Goal: Transaction & Acquisition: Book appointment/travel/reservation

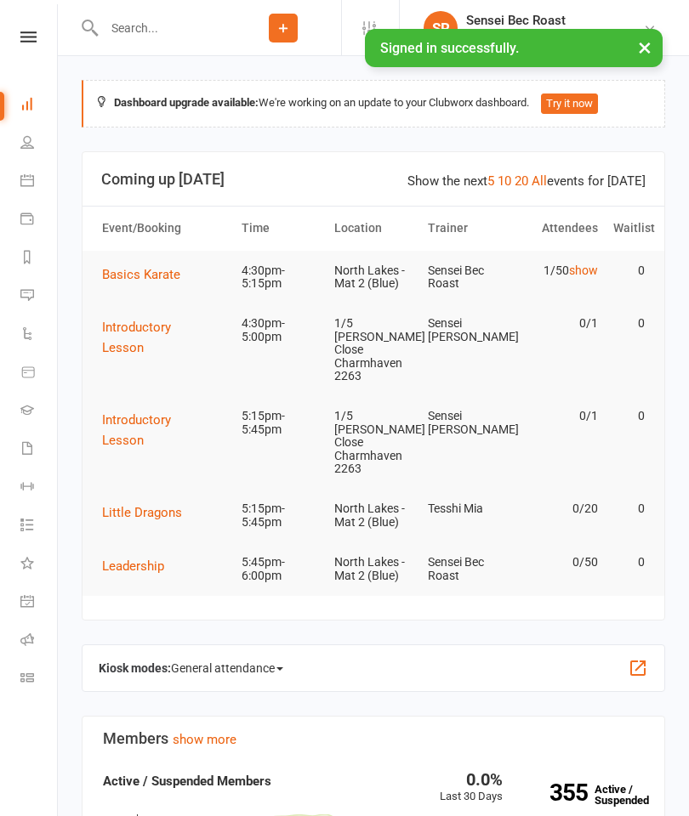
click at [142, 273] on span "Basics Karate" at bounding box center [141, 274] width 78 height 15
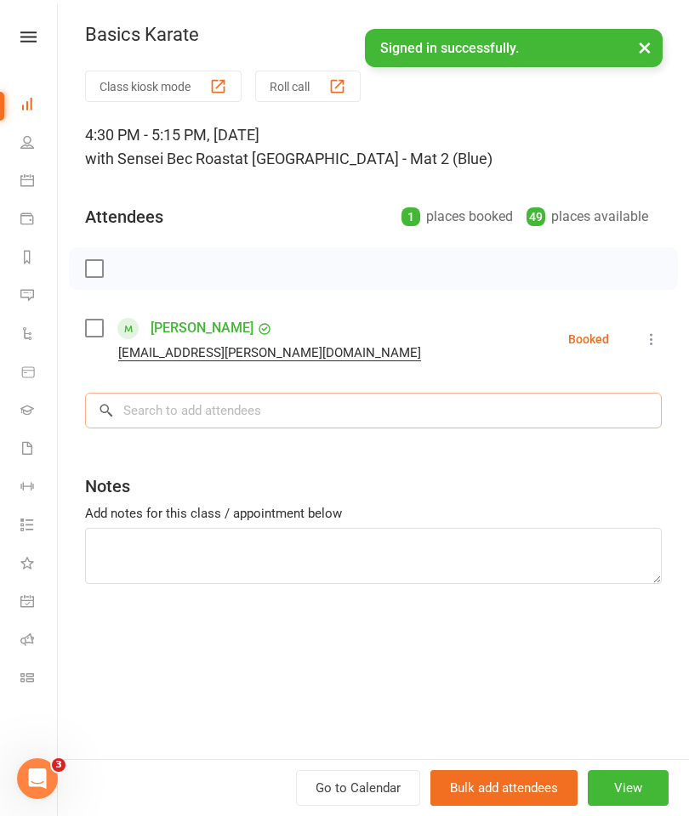
click at [165, 406] on input "search" at bounding box center [373, 411] width 577 height 36
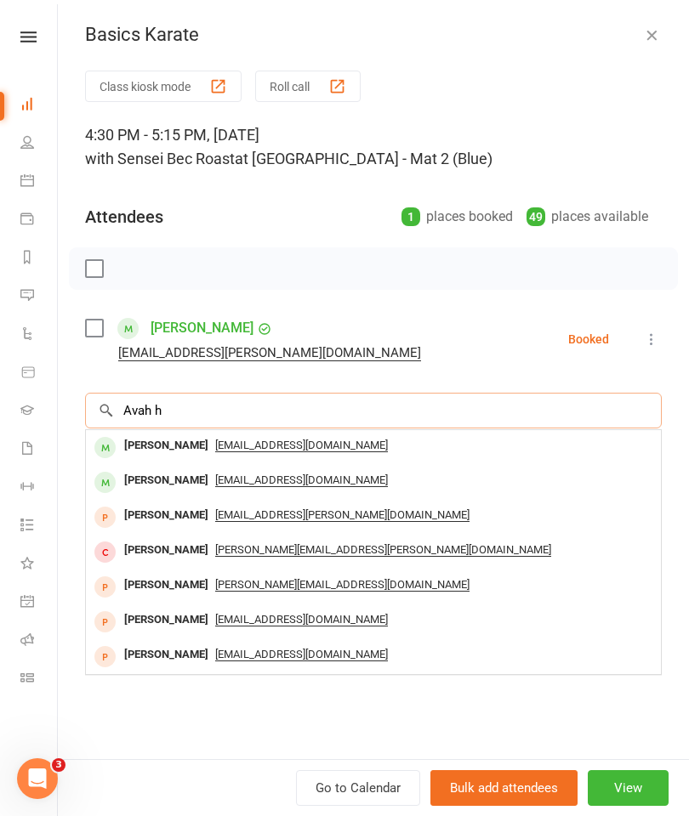
type input "Avah h"
click at [311, 447] on span "[EMAIL_ADDRESS][DOMAIN_NAME]" at bounding box center [301, 446] width 173 height 14
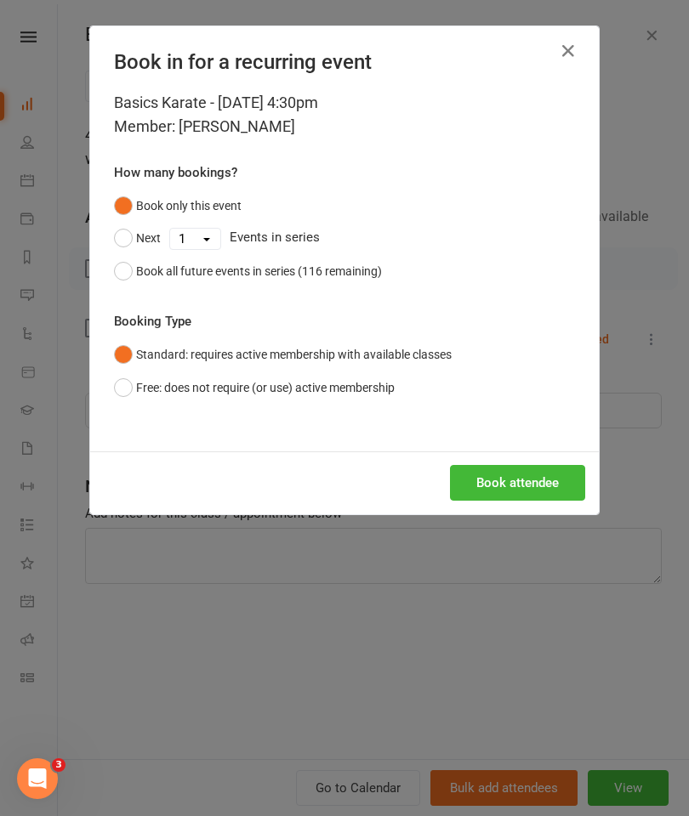
click at [524, 490] on button "Book attendee" at bounding box center [517, 483] width 135 height 36
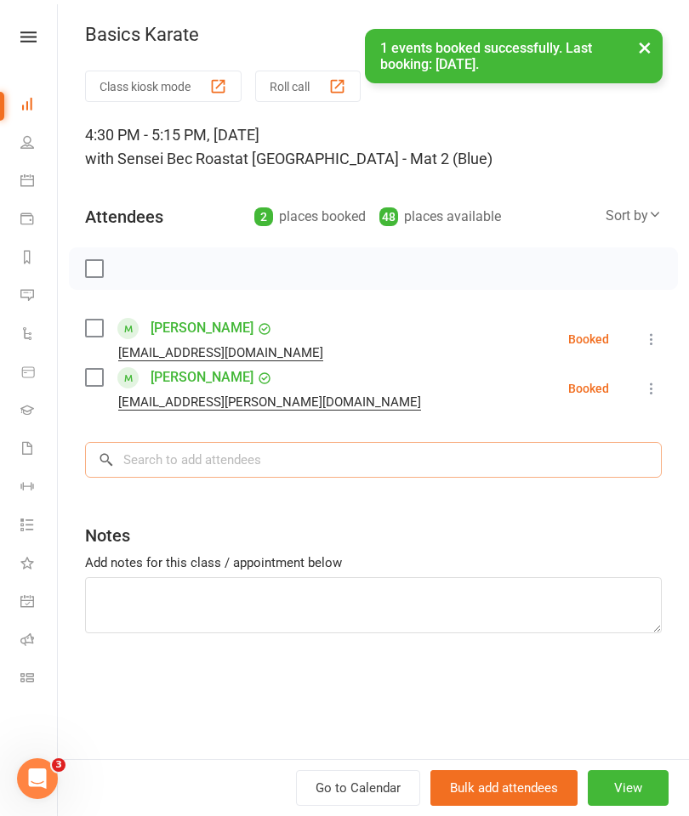
click at [173, 472] on input "search" at bounding box center [373, 460] width 577 height 36
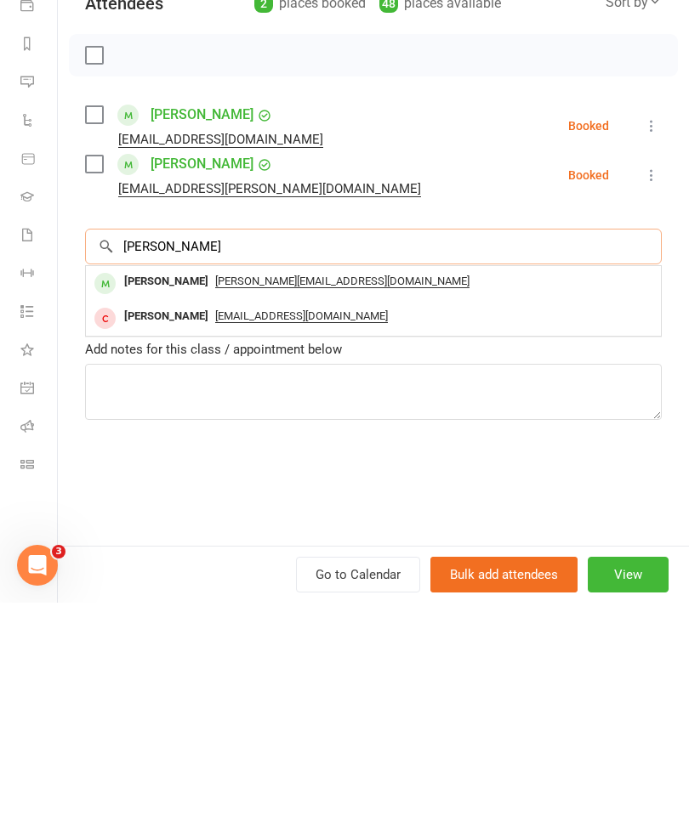
type input "[PERSON_NAME]"
click at [304, 488] on span "[PERSON_NAME][EMAIL_ADDRESS][DOMAIN_NAME]" at bounding box center [342, 495] width 254 height 14
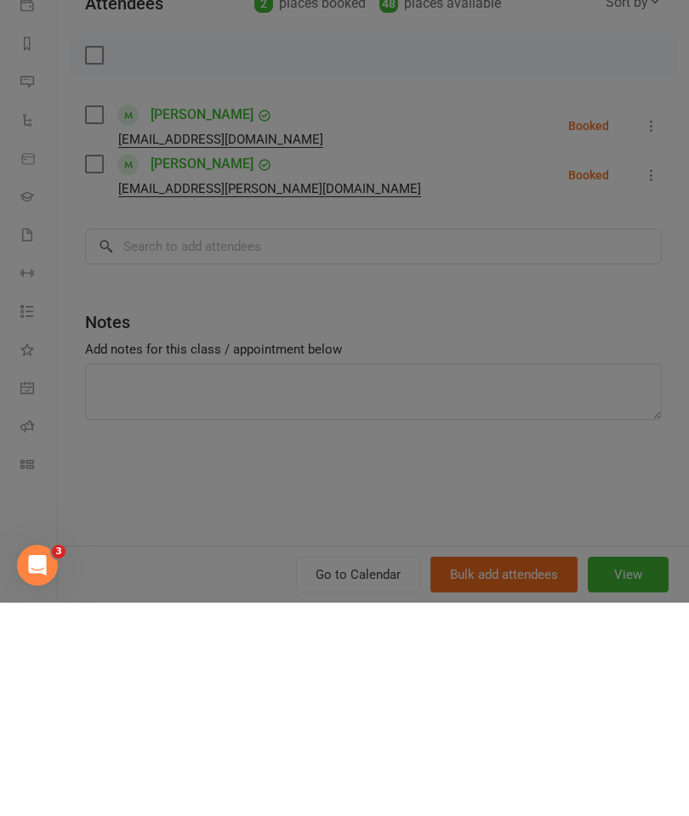
scroll to position [213, 0]
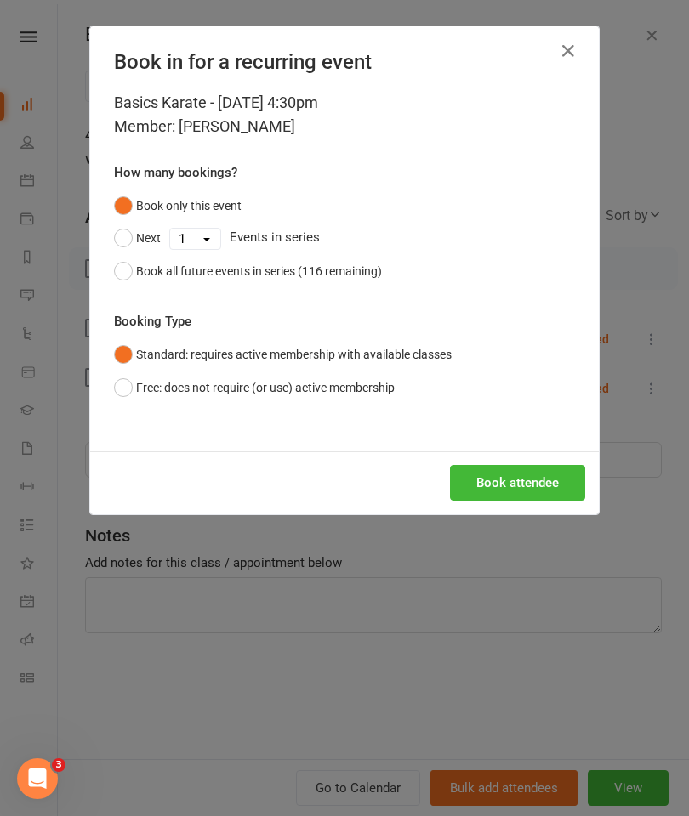
click at [481, 479] on button "Book attendee" at bounding box center [517, 483] width 135 height 36
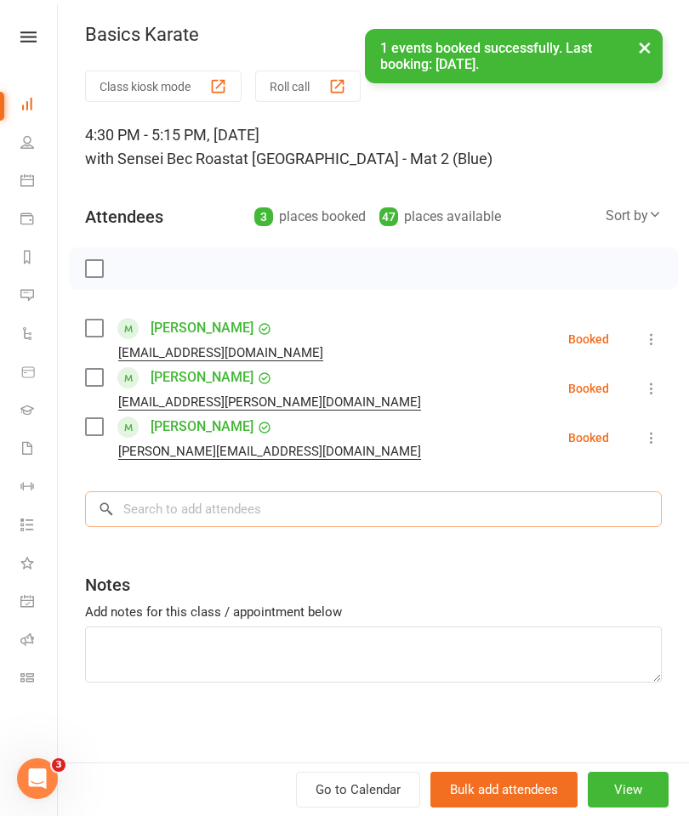
click at [172, 514] on input "search" at bounding box center [373, 509] width 577 height 36
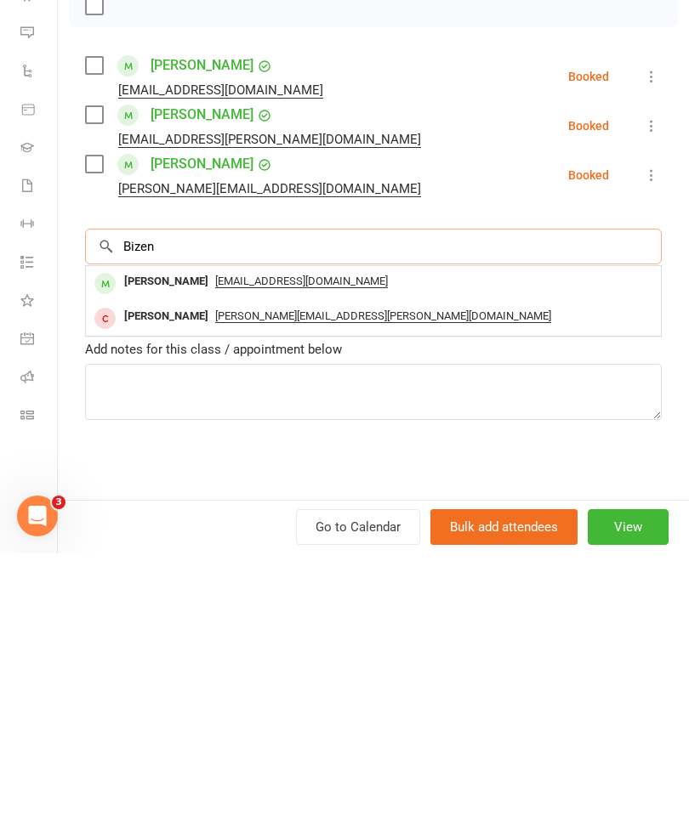
type input "Bizen"
click at [296, 537] on span "[EMAIL_ADDRESS][DOMAIN_NAME]" at bounding box center [301, 544] width 173 height 14
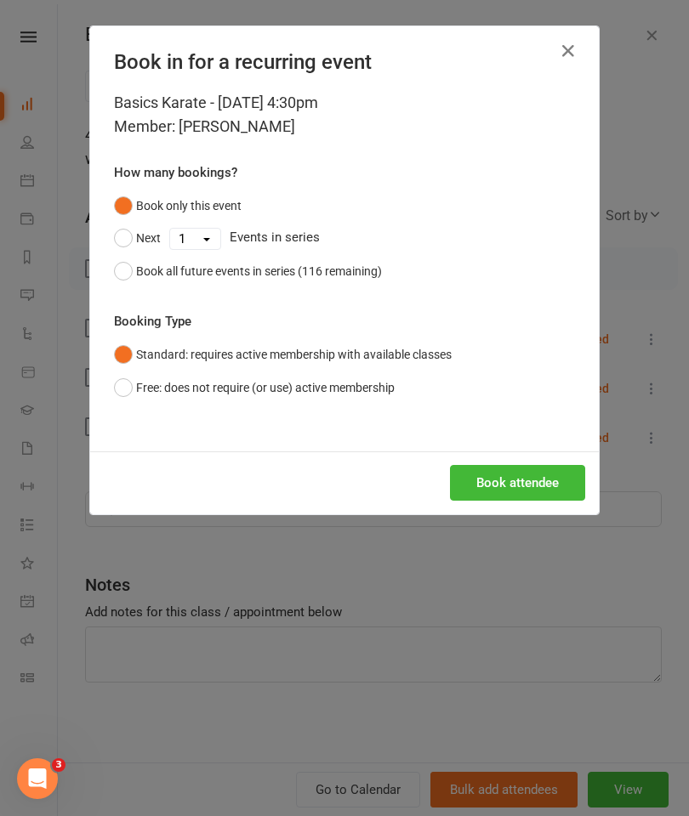
scroll to position [476, 0]
click at [509, 485] on button "Book attendee" at bounding box center [517, 483] width 135 height 36
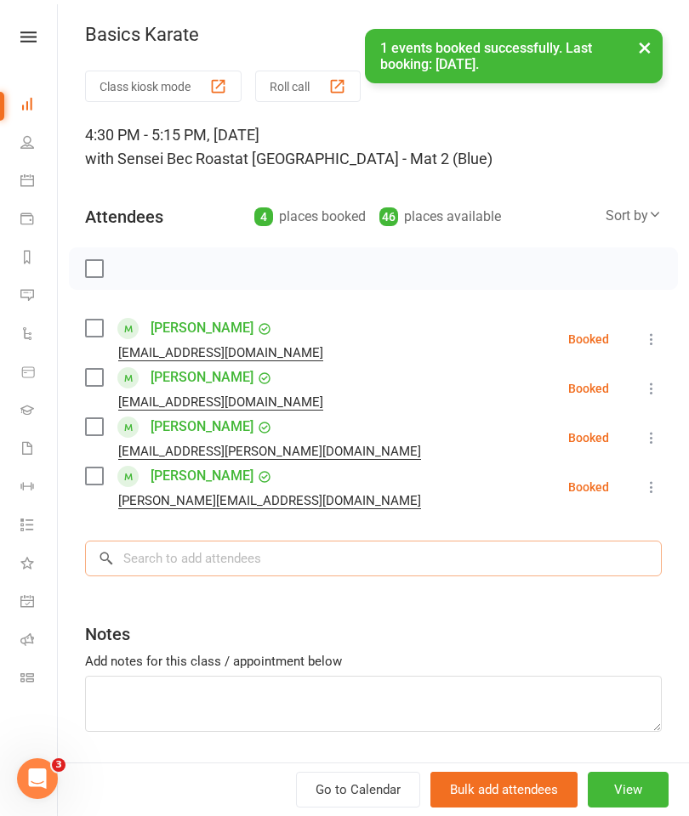
click at [168, 554] on input "search" at bounding box center [373, 559] width 577 height 36
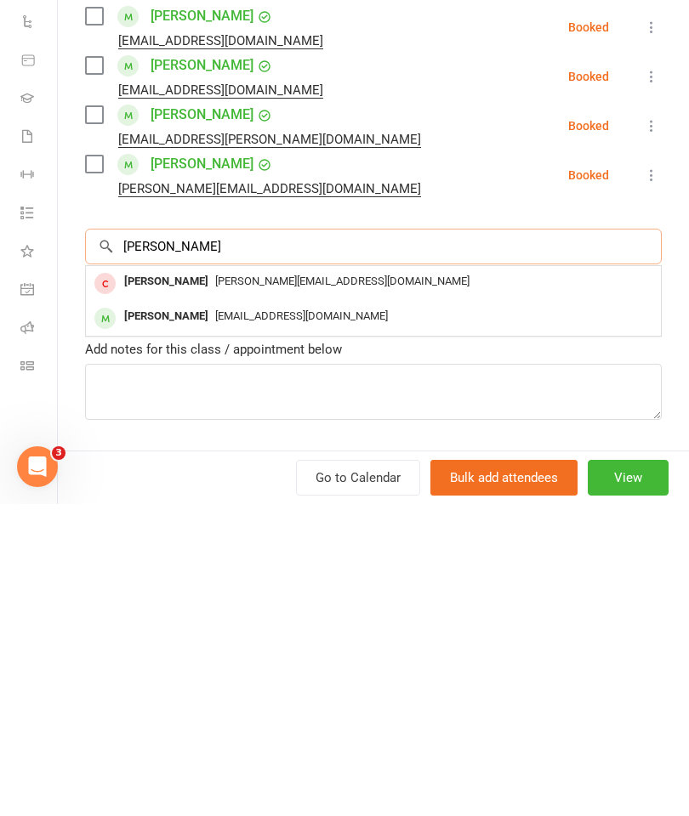
type input "[PERSON_NAME]"
click at [295, 622] on span "[EMAIL_ADDRESS][DOMAIN_NAME]" at bounding box center [301, 628] width 173 height 13
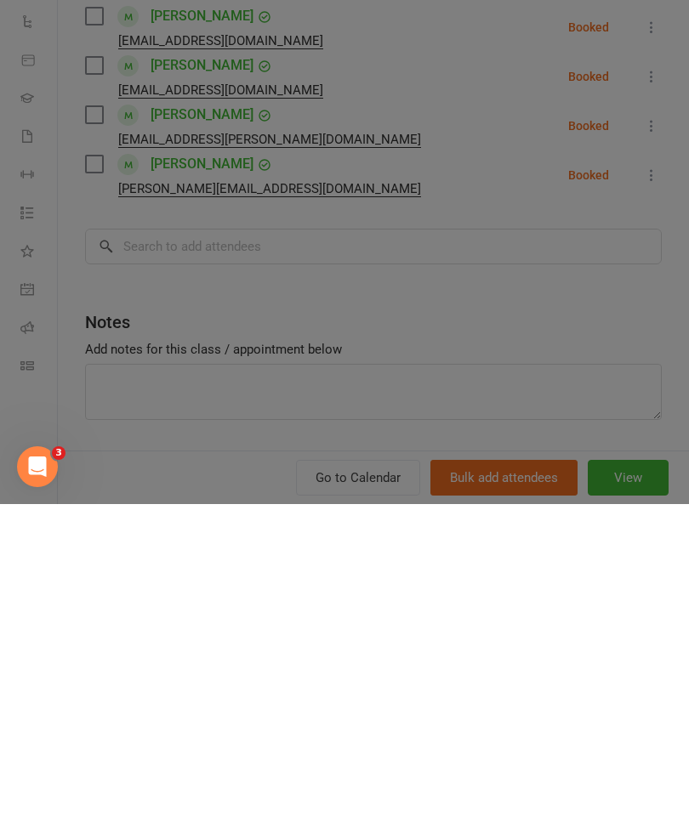
scroll to position [788, 0]
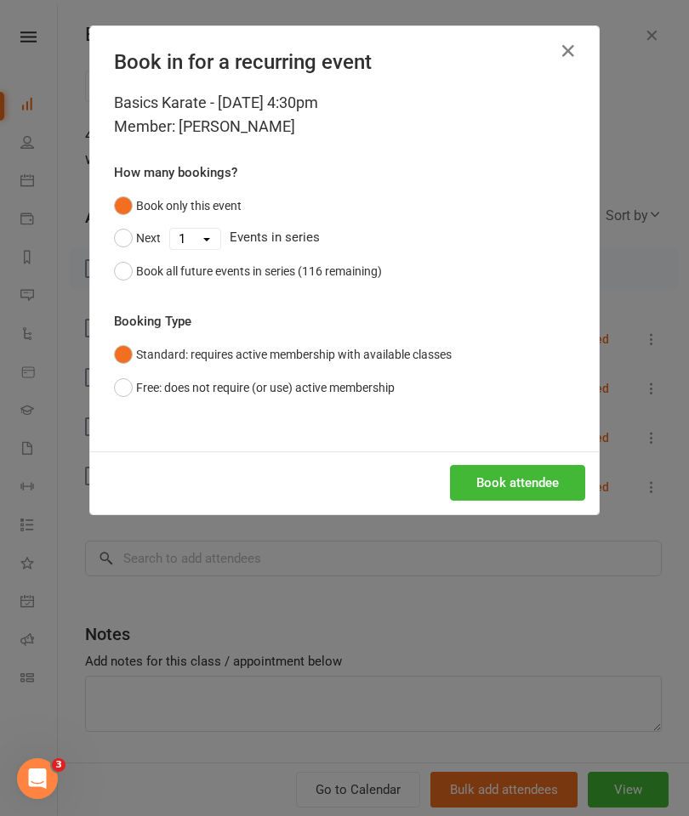
click at [515, 486] on button "Book attendee" at bounding box center [517, 483] width 135 height 36
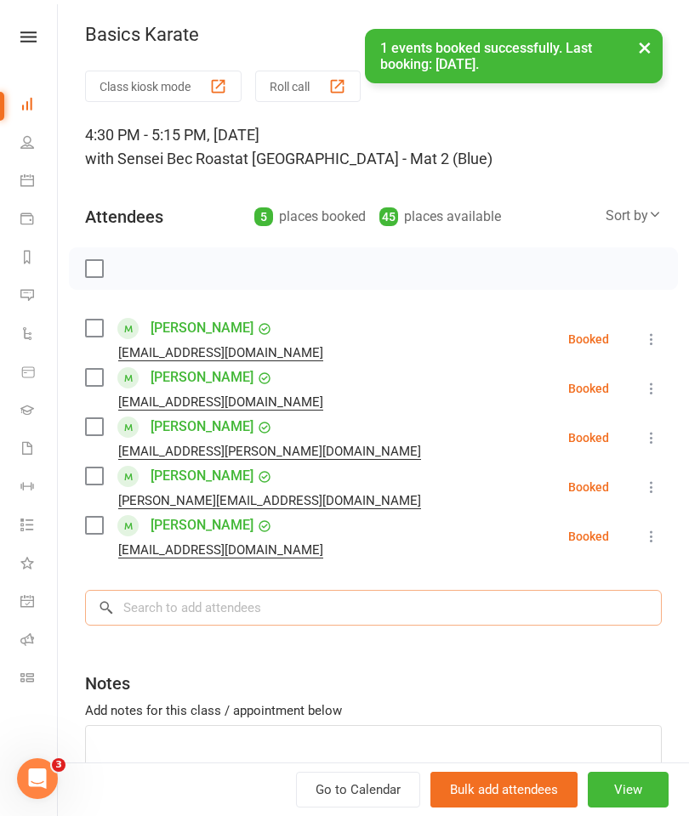
click at [168, 614] on input "search" at bounding box center [373, 608] width 577 height 36
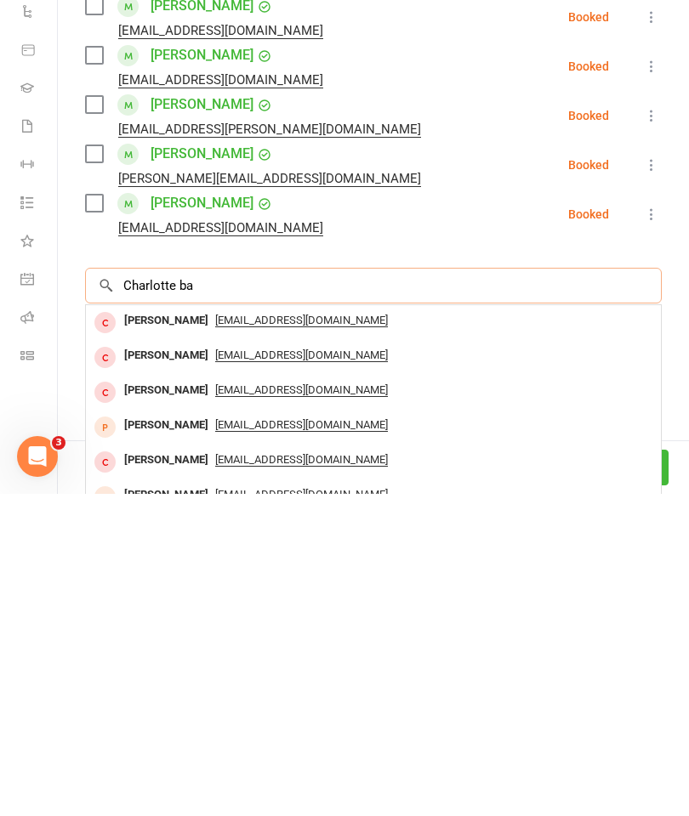
scroll to position [827, 0]
type input "Charlotte ba"
click at [319, 636] on span "[EMAIL_ADDRESS][DOMAIN_NAME]" at bounding box center [301, 643] width 173 height 14
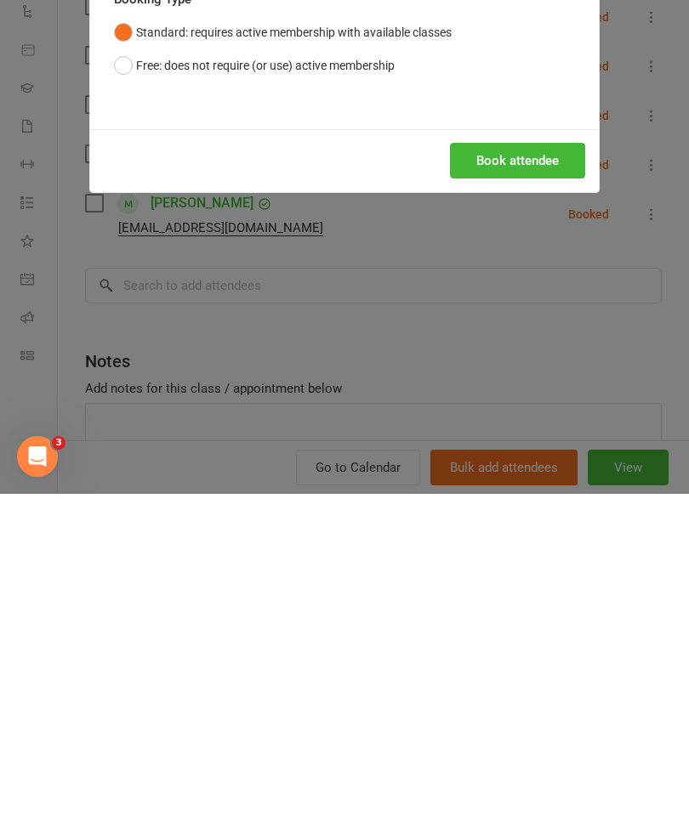
scroll to position [1150, 0]
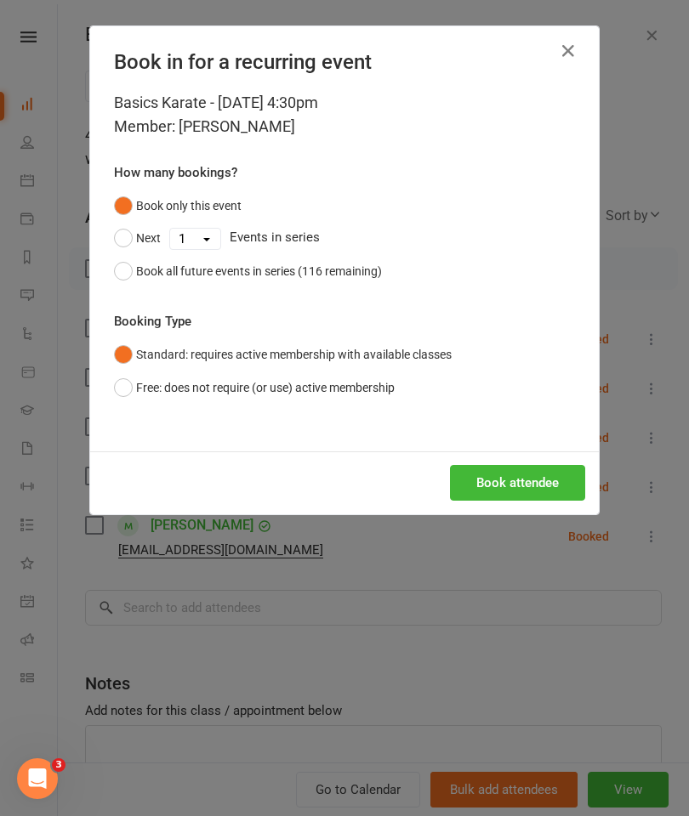
click at [496, 476] on button "Book attendee" at bounding box center [517, 483] width 135 height 36
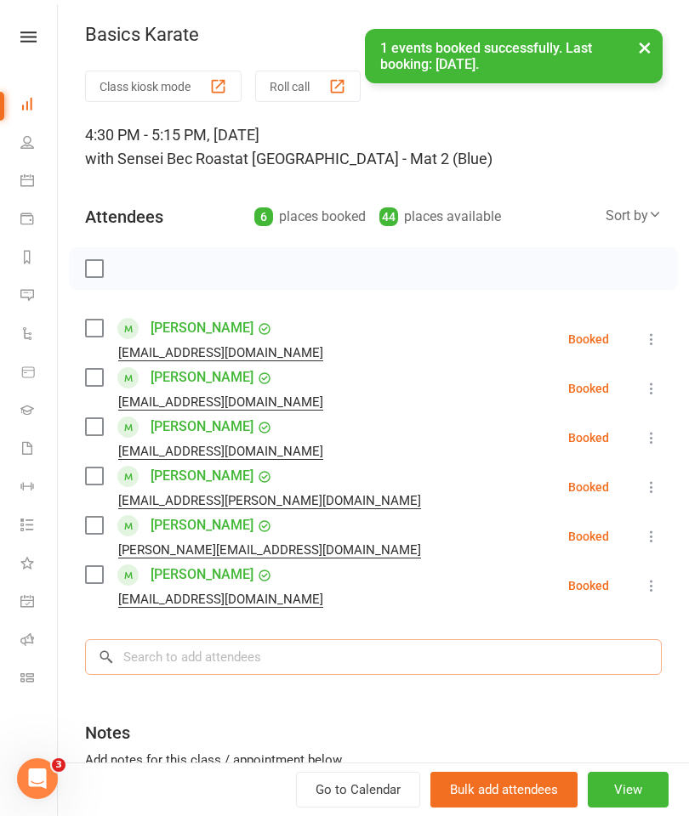
click at [170, 652] on input "search" at bounding box center [373, 657] width 577 height 36
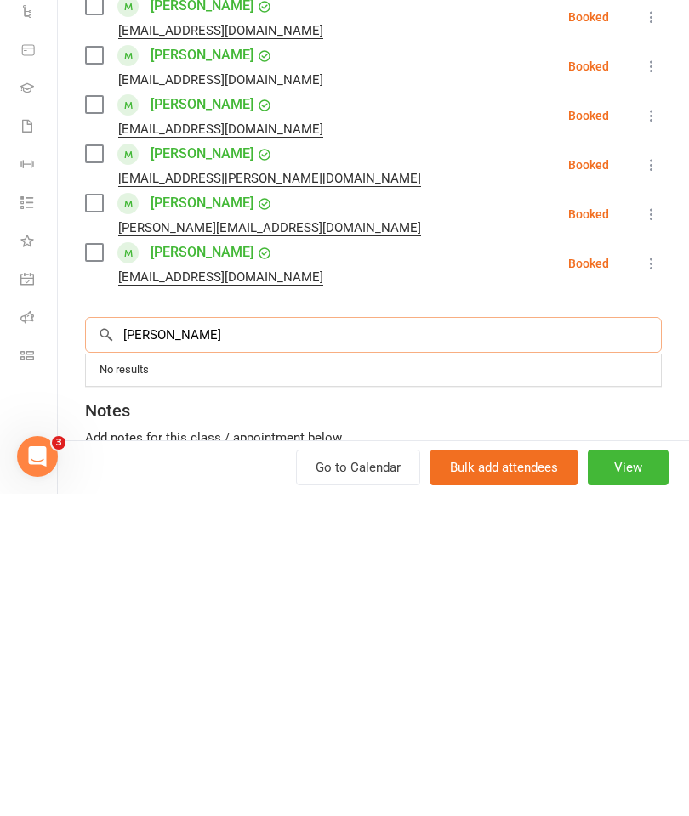
scroll to position [1238, 0]
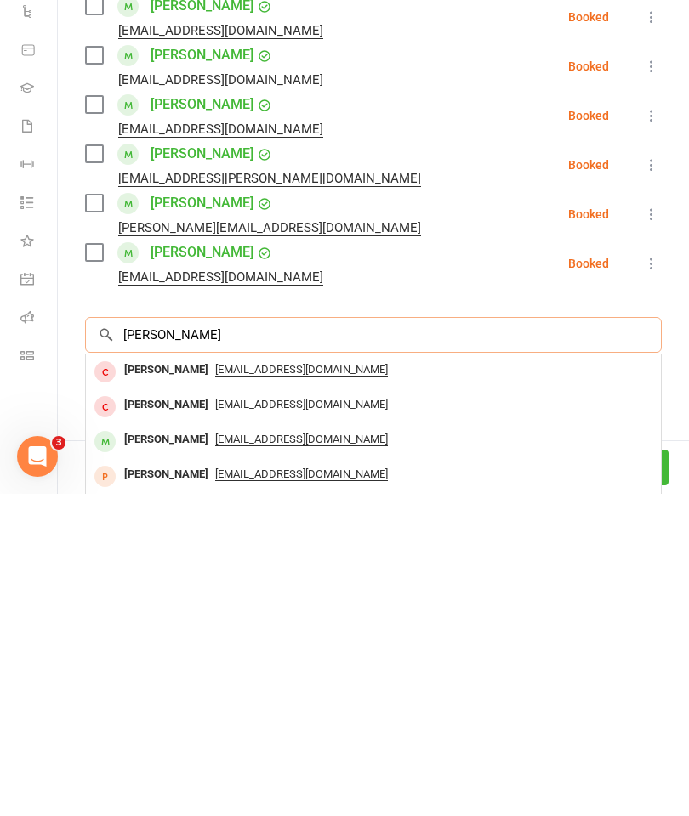
type input "[PERSON_NAME]"
click at [299, 755] on span "[EMAIL_ADDRESS][DOMAIN_NAME]" at bounding box center [301, 762] width 173 height 14
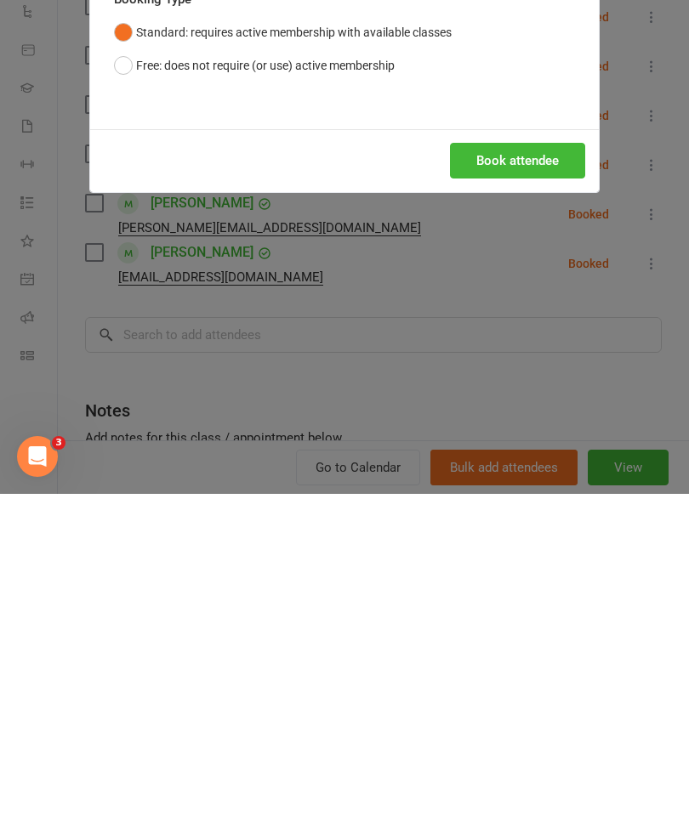
scroll to position [1560, 0]
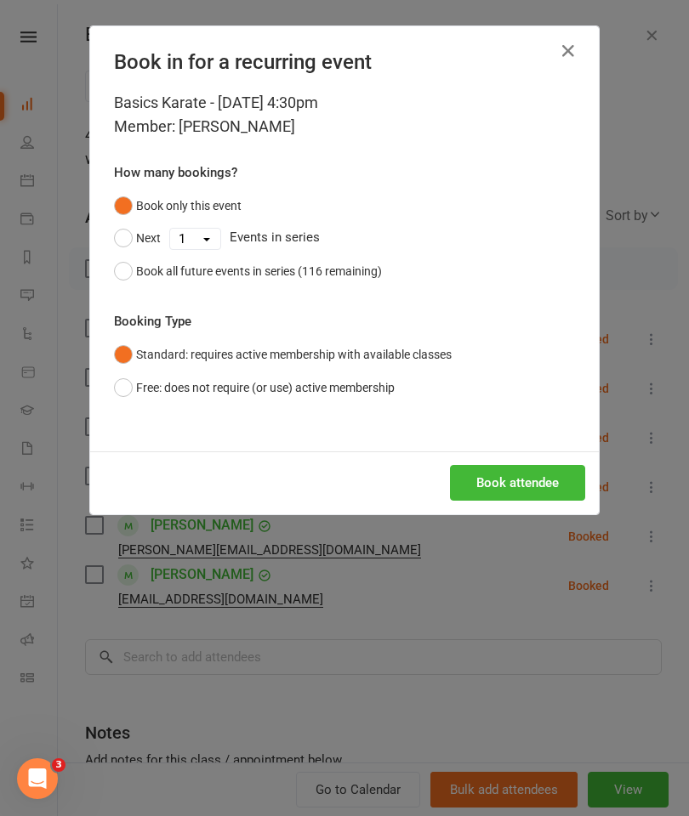
click at [504, 475] on button "Book attendee" at bounding box center [517, 483] width 135 height 36
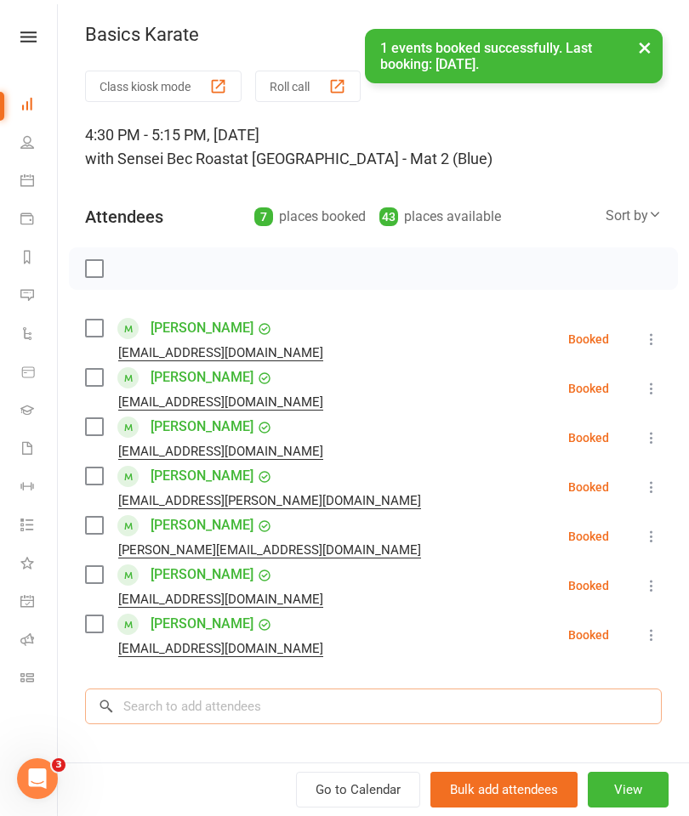
click at [167, 696] on input "search" at bounding box center [373, 707] width 577 height 36
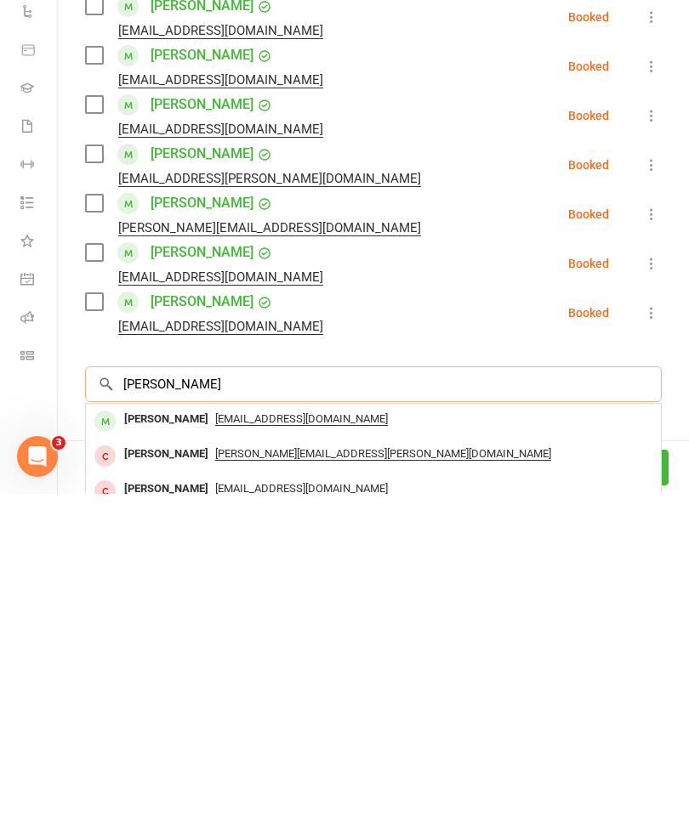
type input "[PERSON_NAME]"
click at [264, 735] on span "[EMAIL_ADDRESS][DOMAIN_NAME]" at bounding box center [301, 742] width 173 height 14
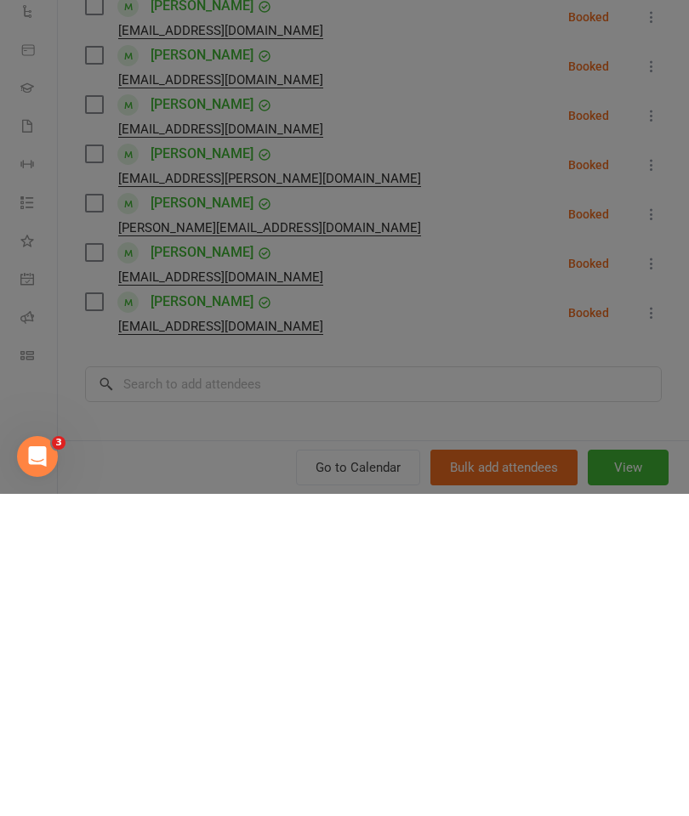
scroll to position [2020, 0]
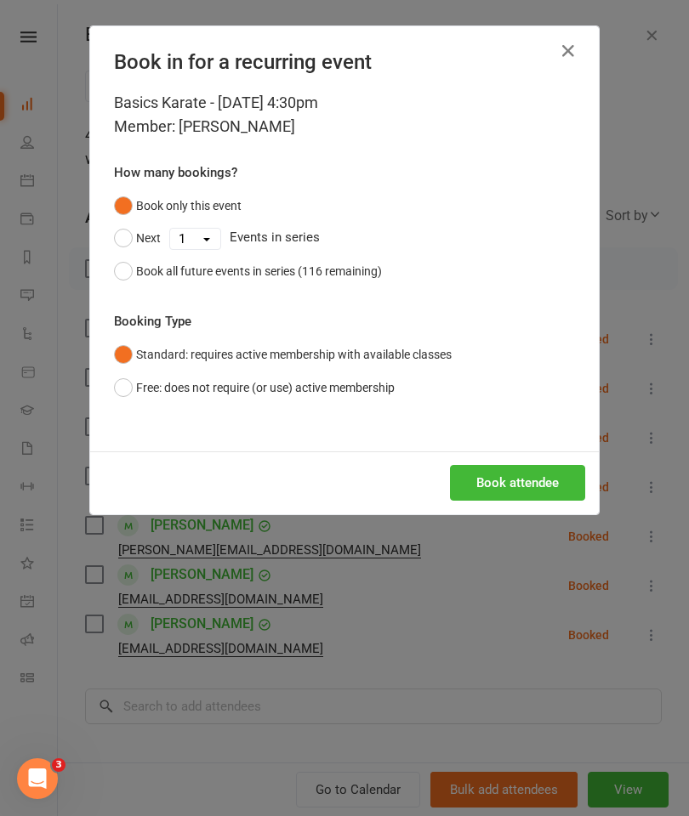
click at [512, 483] on button "Book attendee" at bounding box center [517, 483] width 135 height 36
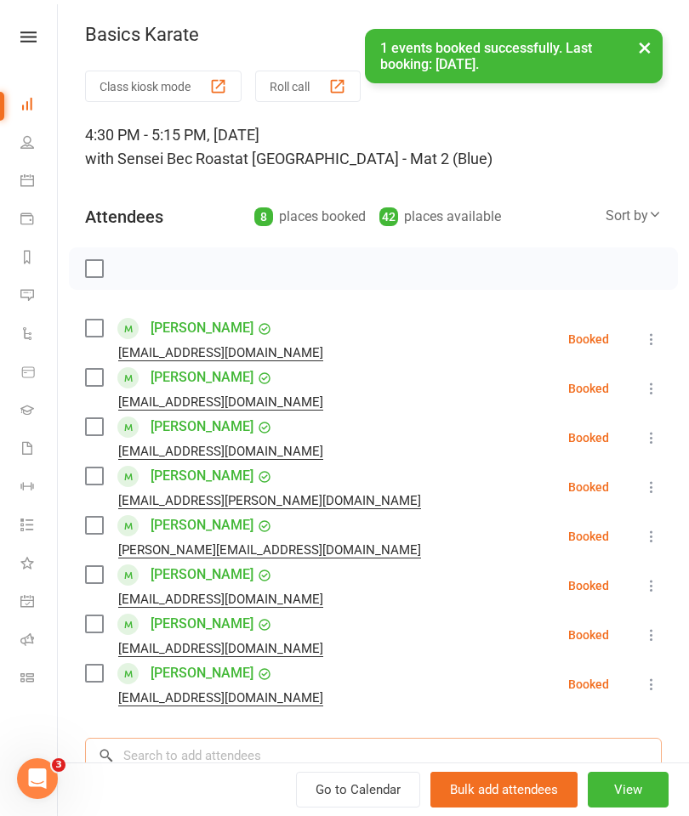
click at [159, 741] on input "search" at bounding box center [373, 756] width 577 height 36
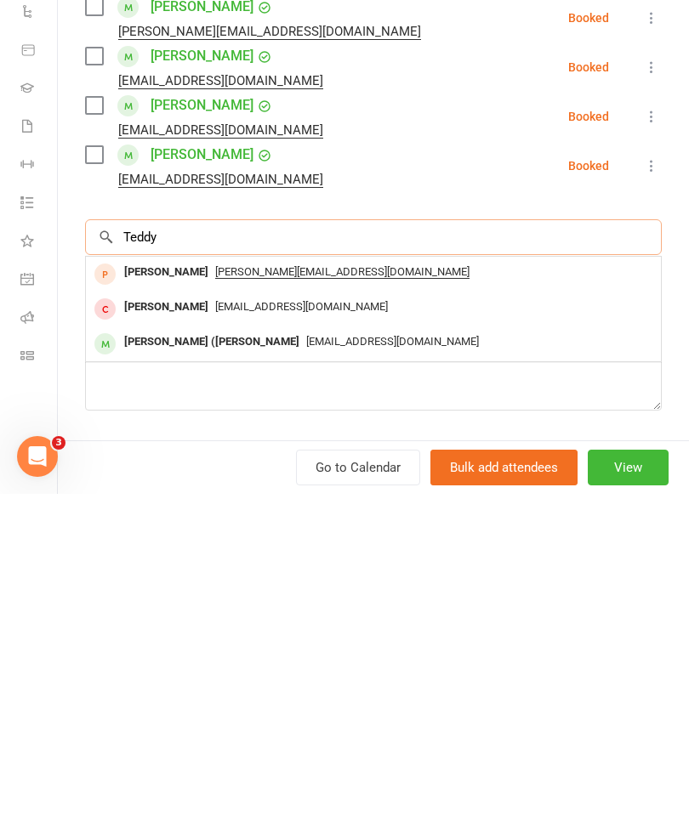
scroll to position [205, 0]
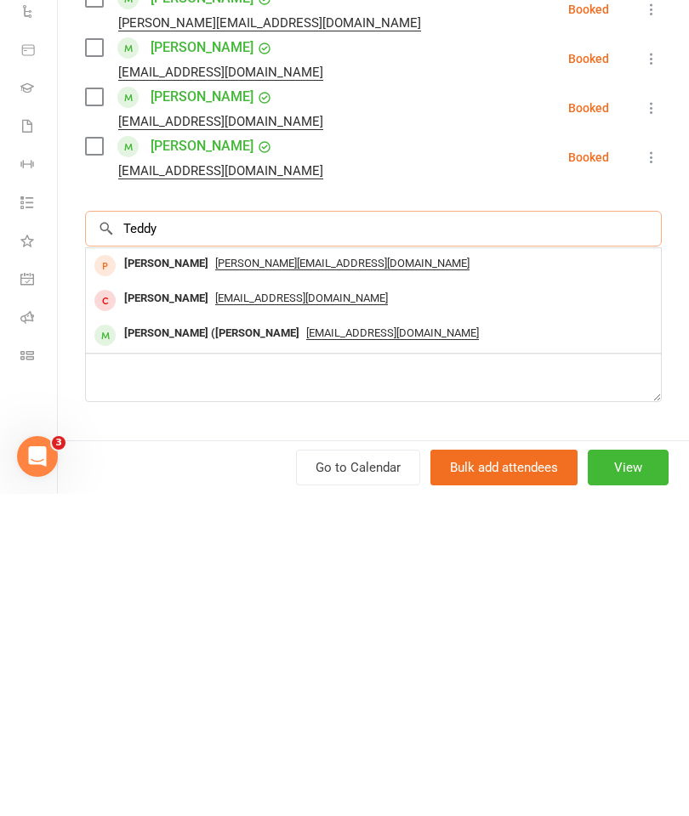
type input "Teddy"
click at [338, 649] on span "[EMAIL_ADDRESS][DOMAIN_NAME]" at bounding box center [392, 656] width 173 height 14
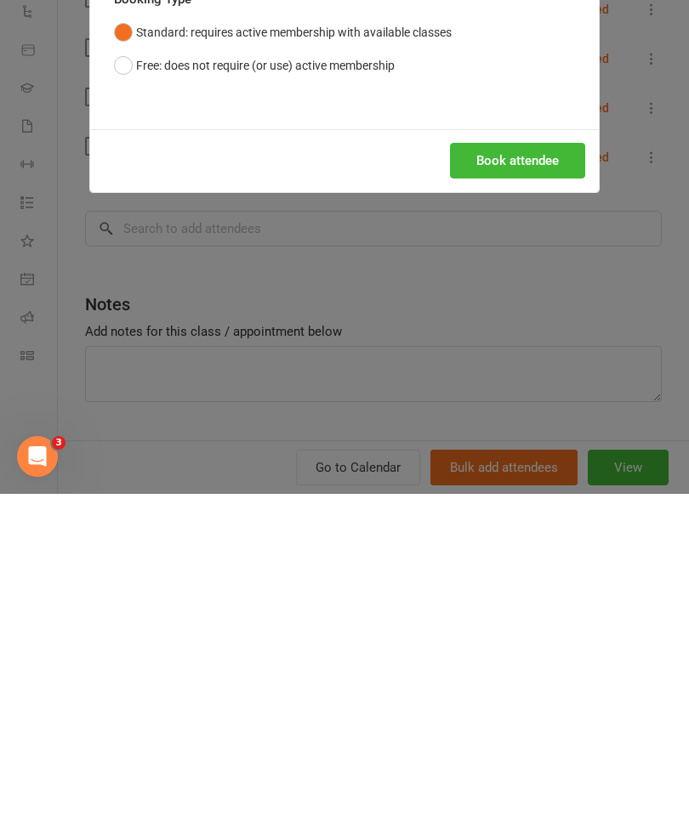
scroll to position [2530, 0]
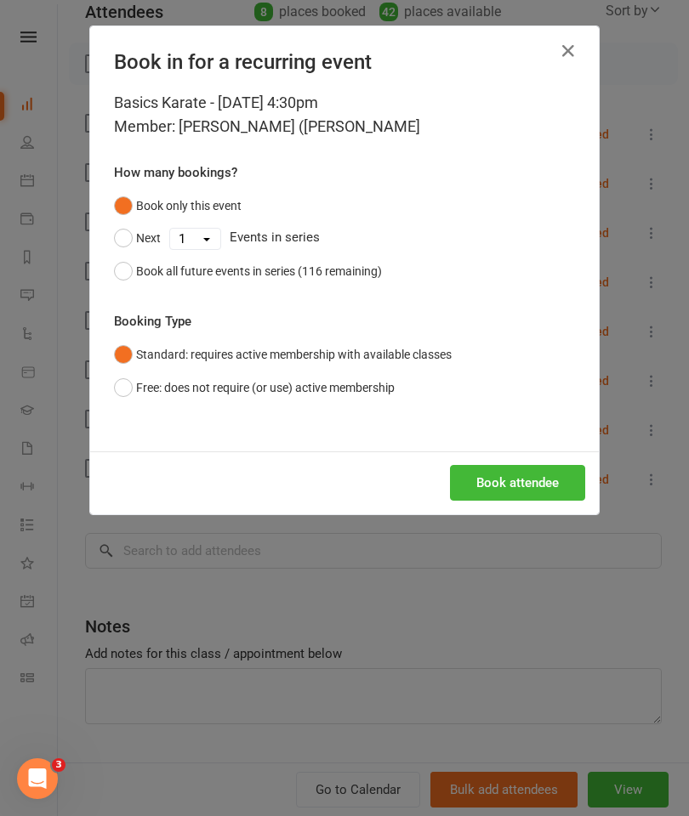
click at [498, 482] on button "Book attendee" at bounding box center [517, 483] width 135 height 36
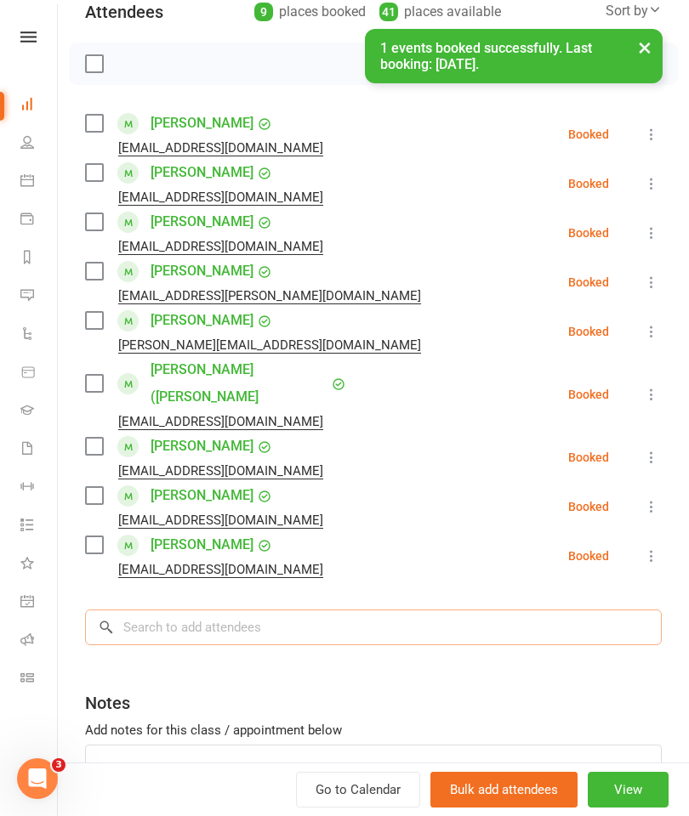
click at [171, 610] on input "search" at bounding box center [373, 628] width 577 height 36
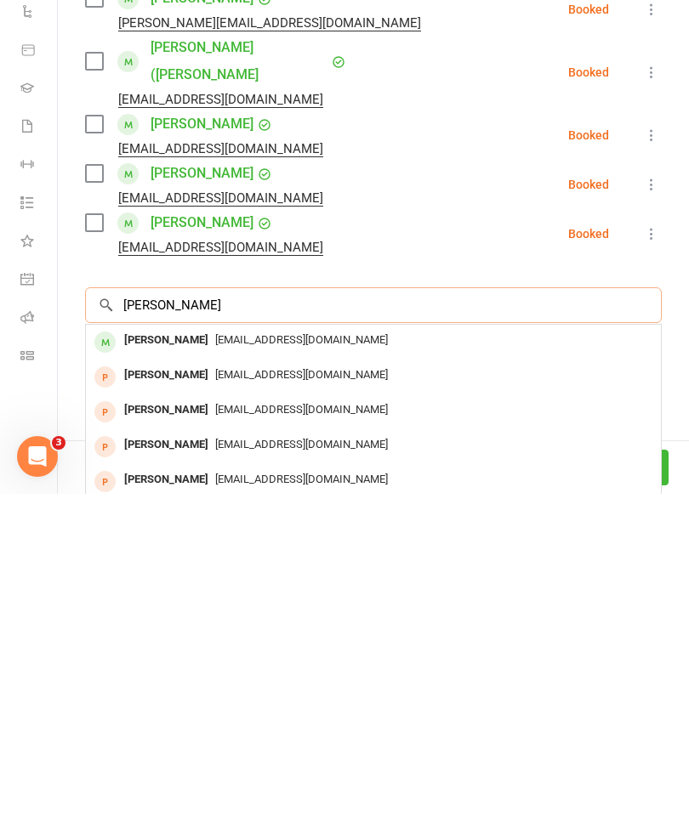
type input "[PERSON_NAME]"
click at [297, 656] on span "[EMAIL_ADDRESS][DOMAIN_NAME]" at bounding box center [301, 662] width 173 height 13
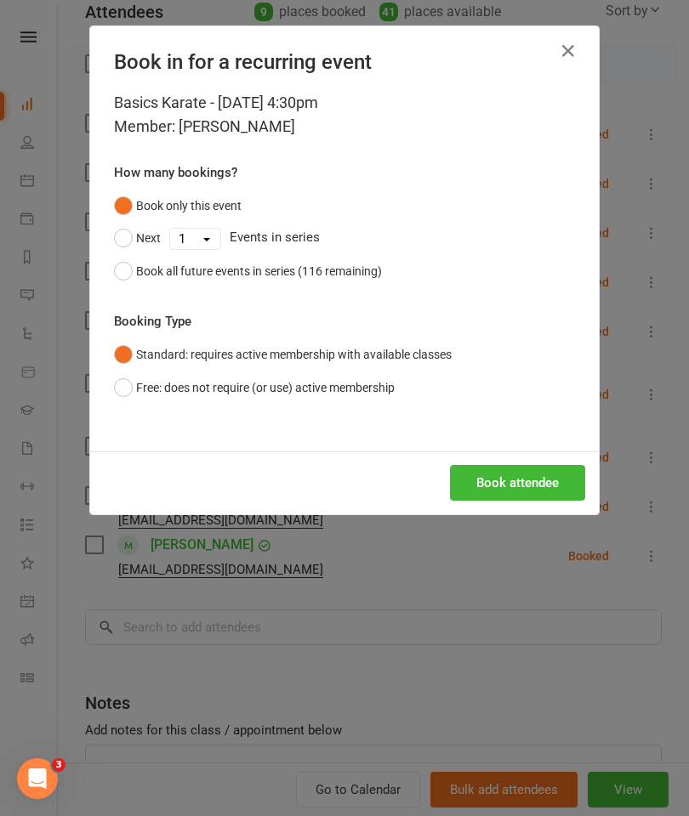
click at [509, 480] on button "Book attendee" at bounding box center [517, 483] width 135 height 36
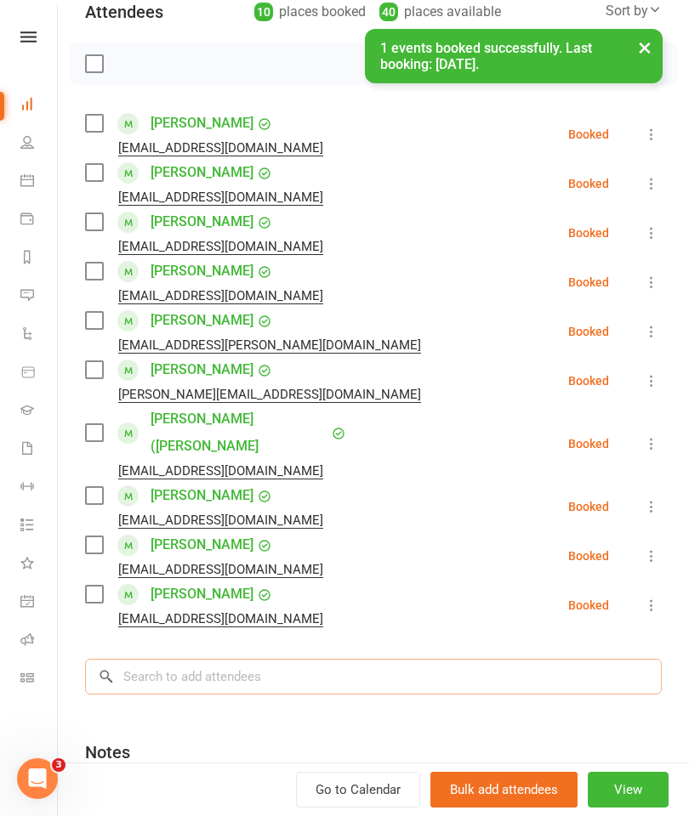
click at [180, 659] on input "search" at bounding box center [373, 677] width 577 height 36
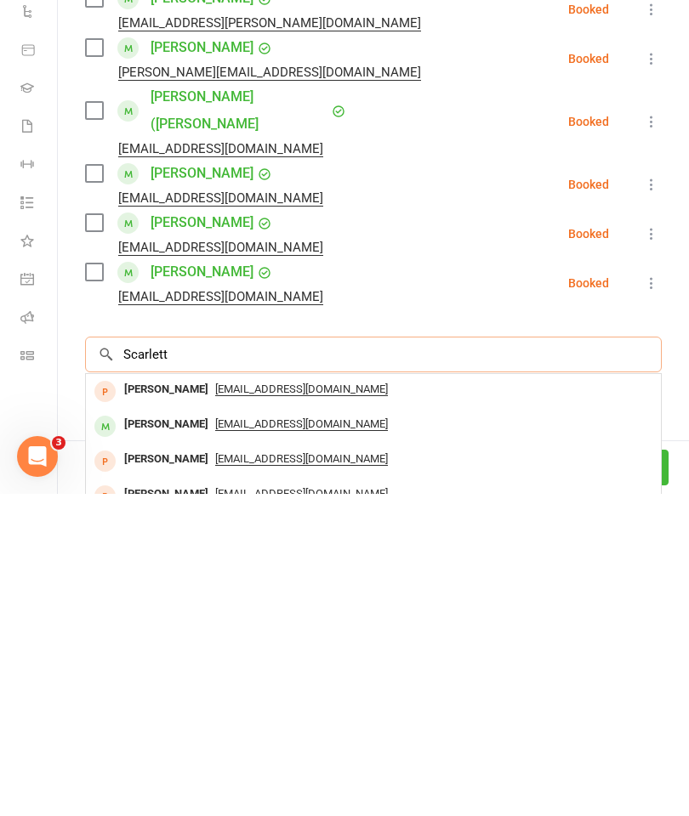
type input "Scarlett"
click at [310, 740] on span "[EMAIL_ADDRESS][DOMAIN_NAME]" at bounding box center [301, 747] width 173 height 14
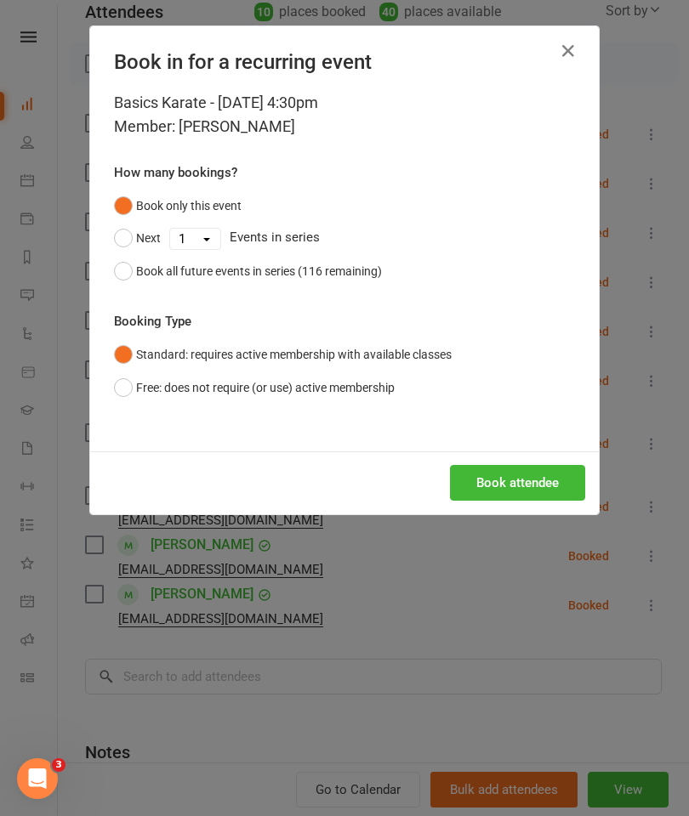
click at [476, 475] on button "Book attendee" at bounding box center [517, 483] width 135 height 36
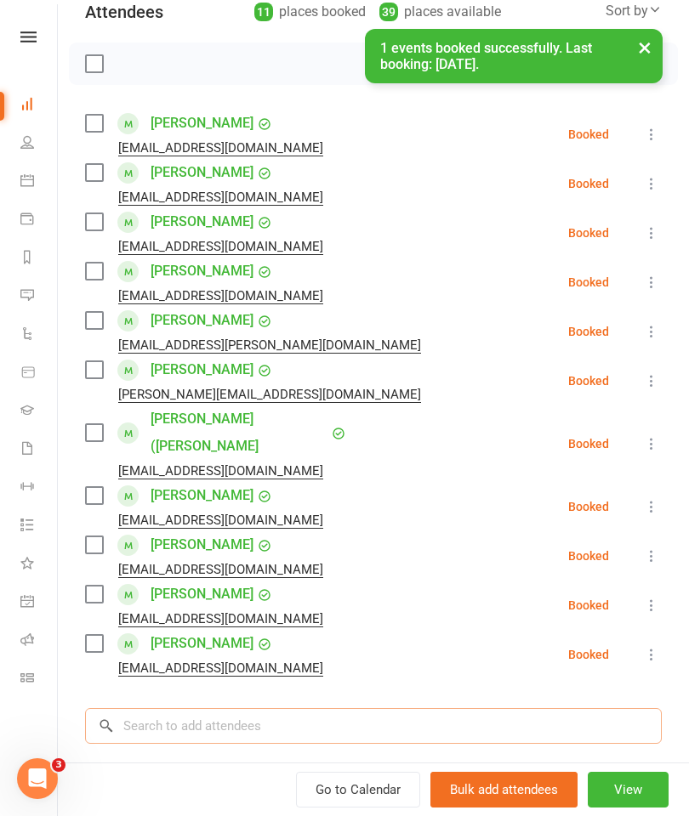
click at [172, 708] on input "search" at bounding box center [373, 726] width 577 height 36
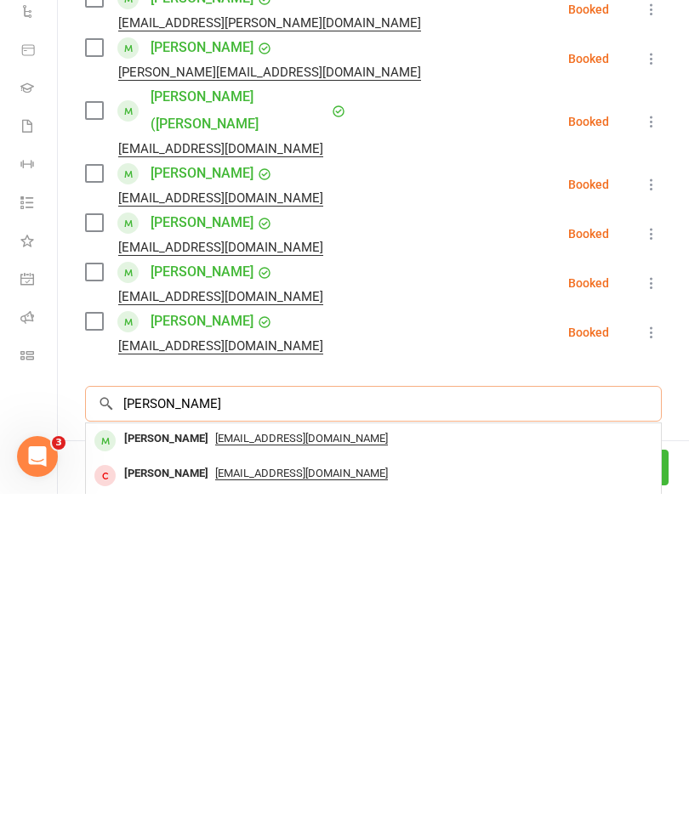
type input "[PERSON_NAME]"
click at [264, 754] on span "[EMAIL_ADDRESS][DOMAIN_NAME]" at bounding box center [301, 761] width 173 height 14
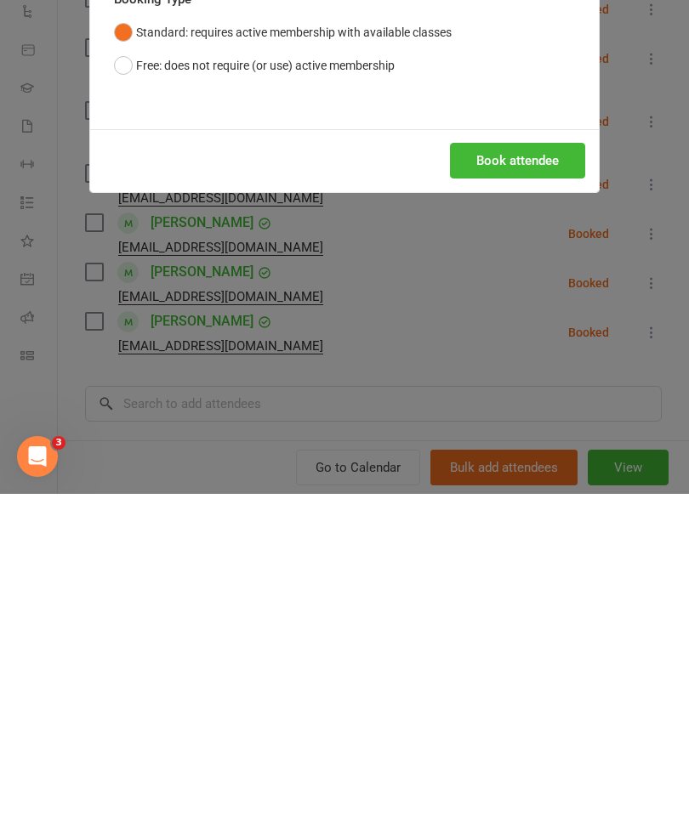
scroll to position [2707, 0]
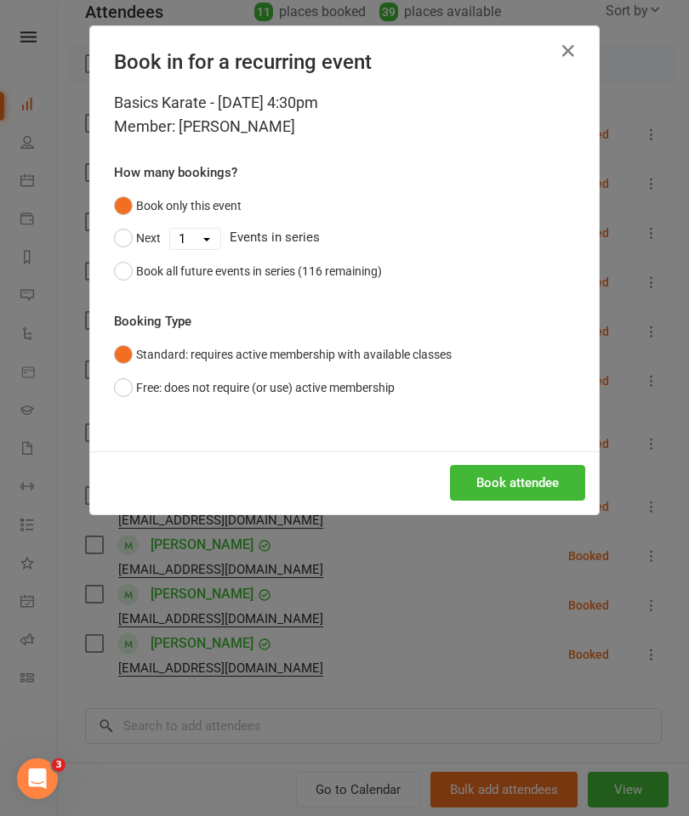
click at [516, 483] on button "Book attendee" at bounding box center [517, 483] width 135 height 36
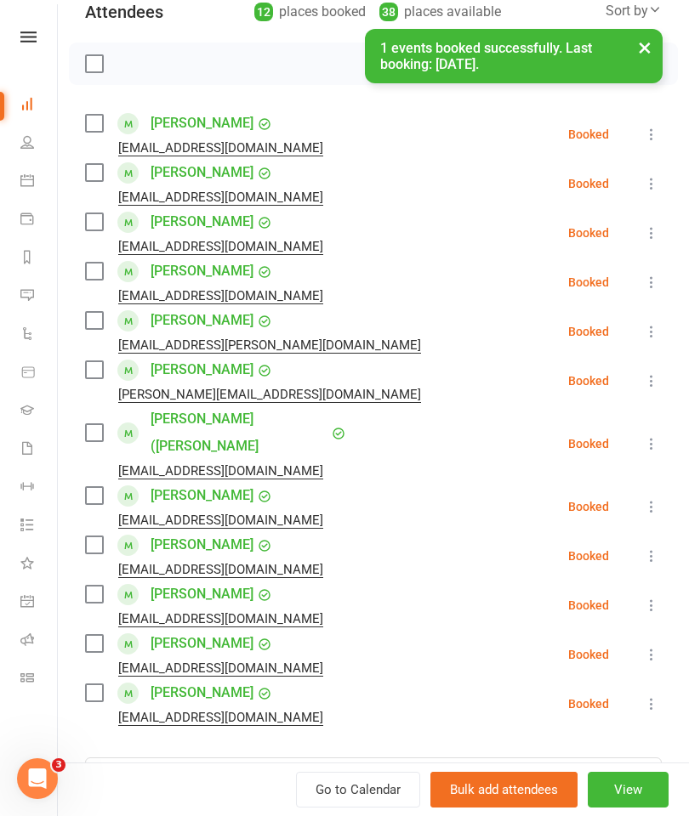
click at [96, 29] on div "× 1 events booked successfully. Last booking: [DATE]." at bounding box center [333, 29] width 667 height 0
click at [94, 29] on div "× 1 events booked successfully. Last booking: [DATE]." at bounding box center [333, 29] width 667 height 0
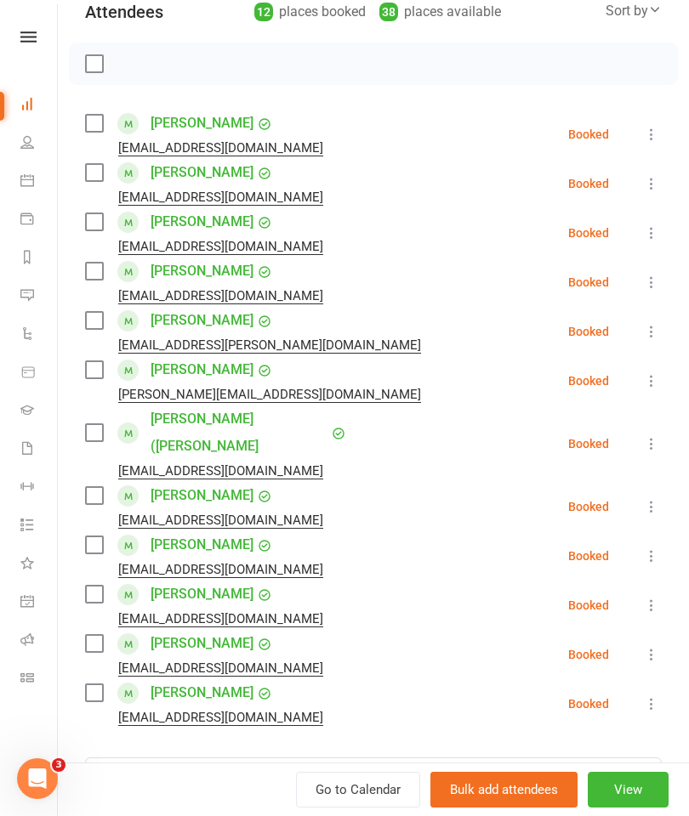
click at [96, 65] on label at bounding box center [93, 63] width 17 height 17
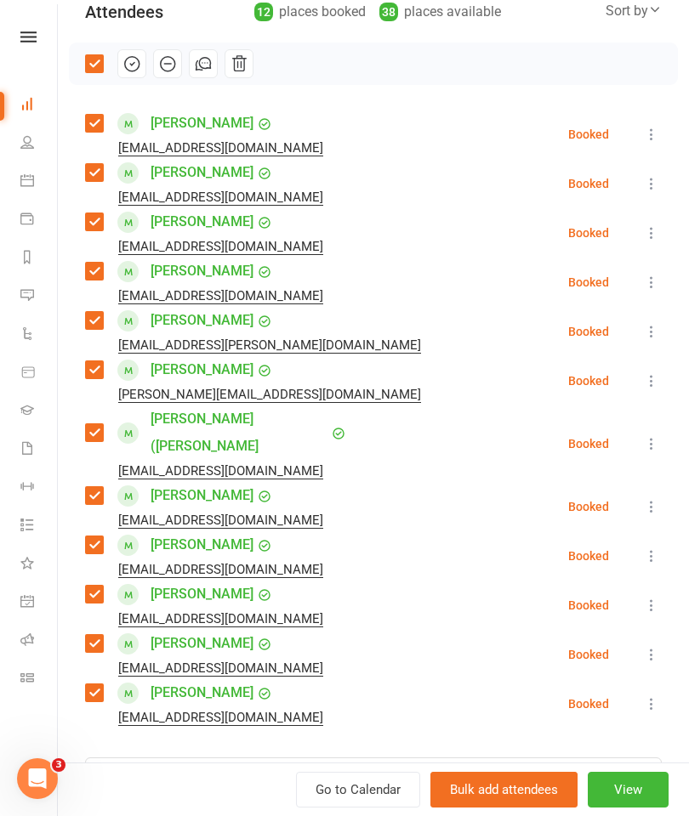
click at [136, 68] on icon "button" at bounding box center [131, 63] width 19 height 19
